Goal: Task Accomplishment & Management: Use online tool/utility

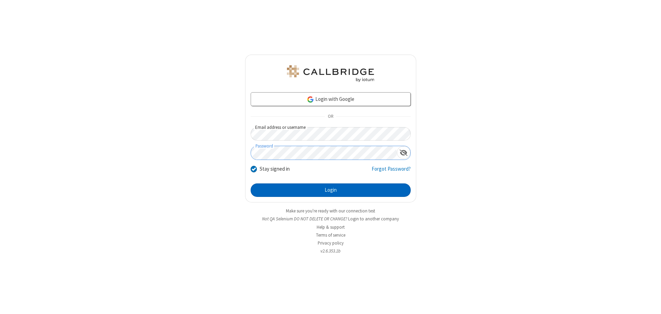
click at [330, 190] on button "Login" at bounding box center [331, 190] width 160 height 14
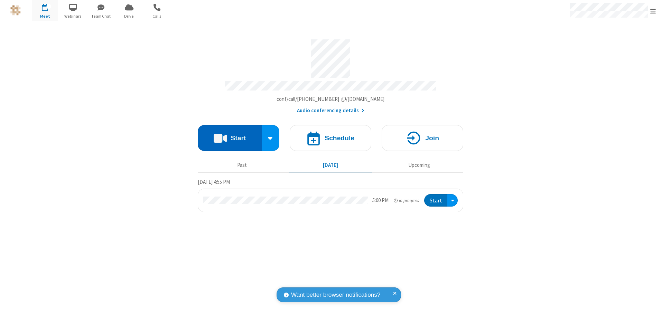
click at [229, 135] on button "Start" at bounding box center [230, 138] width 64 height 26
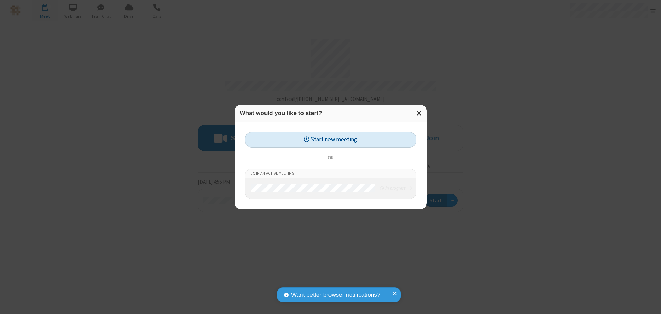
click at [330, 140] on button "Start new meeting" at bounding box center [330, 140] width 171 height 16
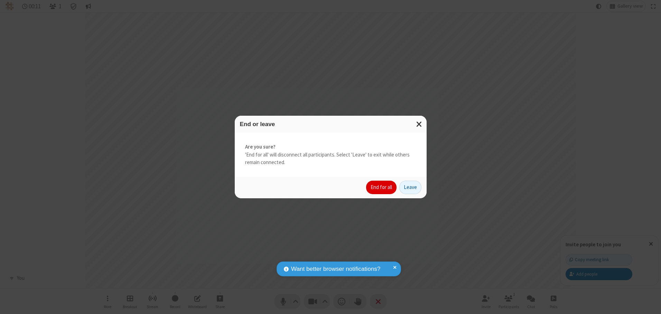
click at [381, 187] on button "End for all" at bounding box center [381, 188] width 30 height 14
